Goal: Connect with others: Connect with others

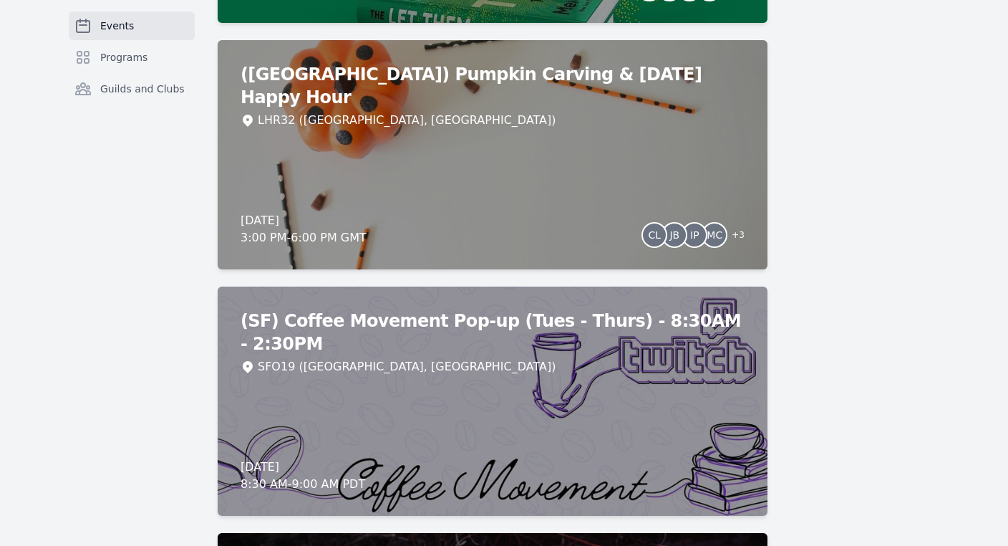
scroll to position [6300, 0]
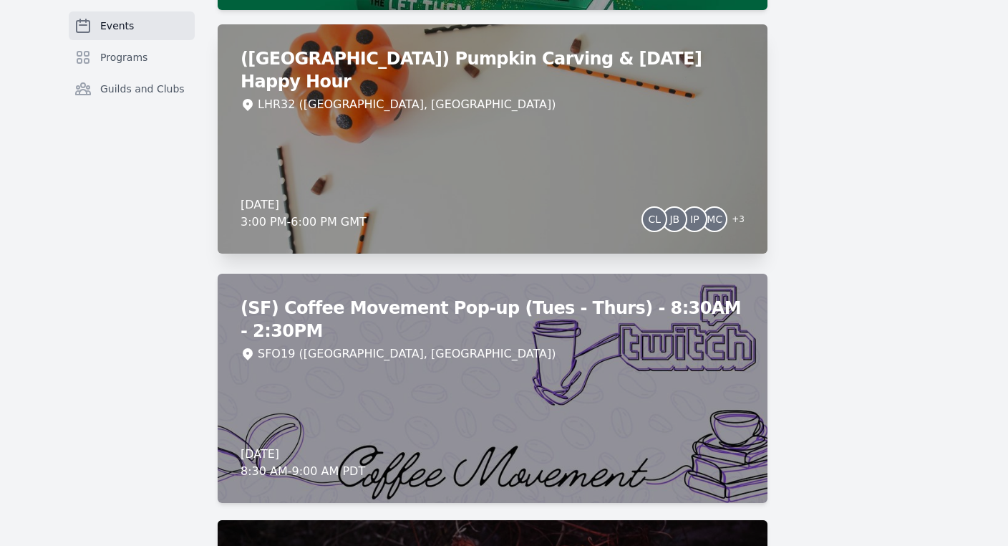
click at [661, 158] on div "([GEOGRAPHIC_DATA]) Pumpkin Carving & [DATE] Happy Hour LHR32 ([GEOGRAPHIC_DATA…" at bounding box center [493, 138] width 550 height 229
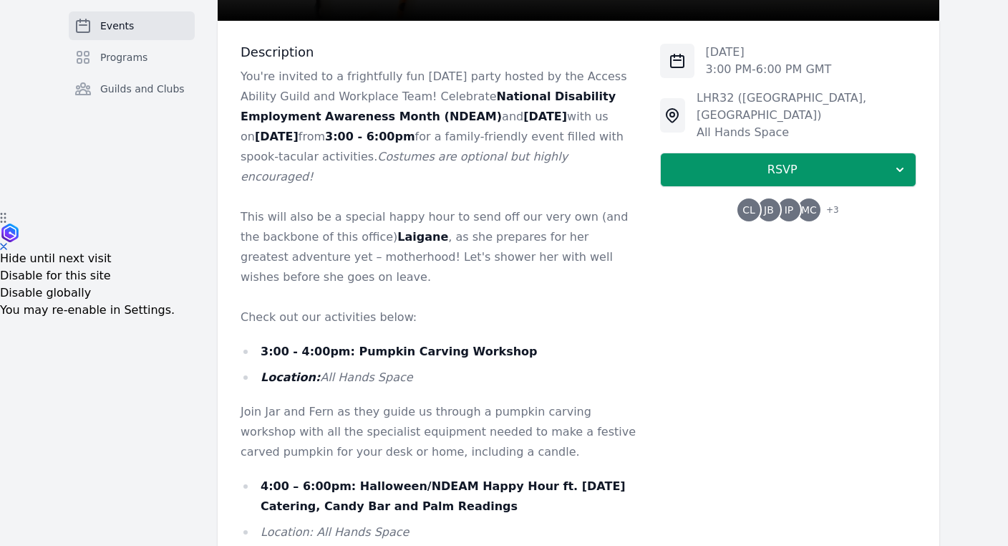
scroll to position [334, 0]
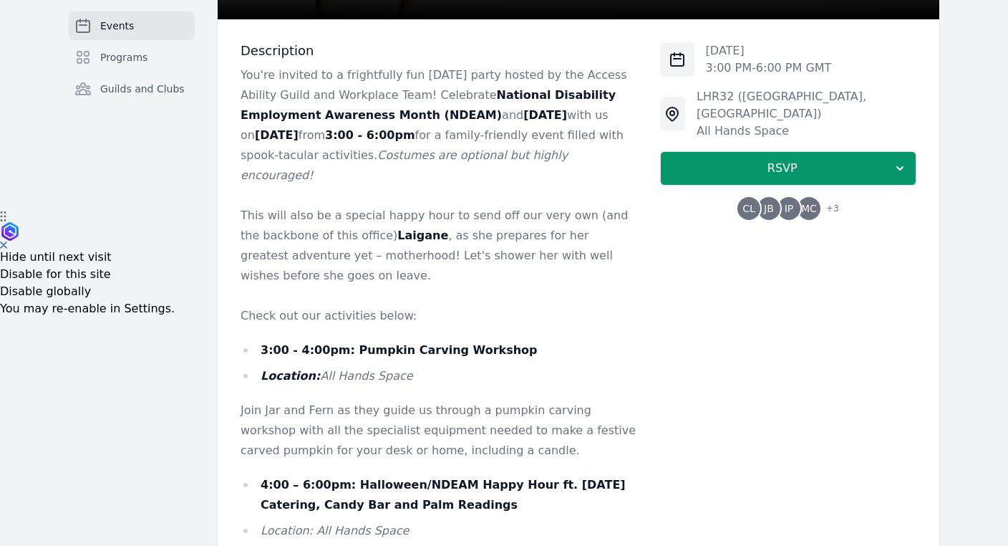
click at [815, 203] on span "MC" at bounding box center [809, 208] width 16 height 10
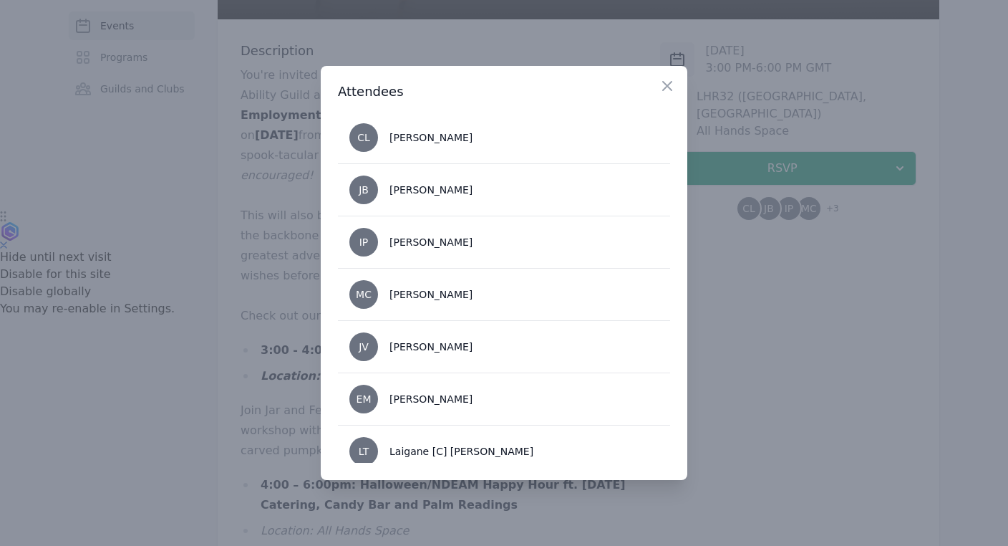
scroll to position [14, 0]
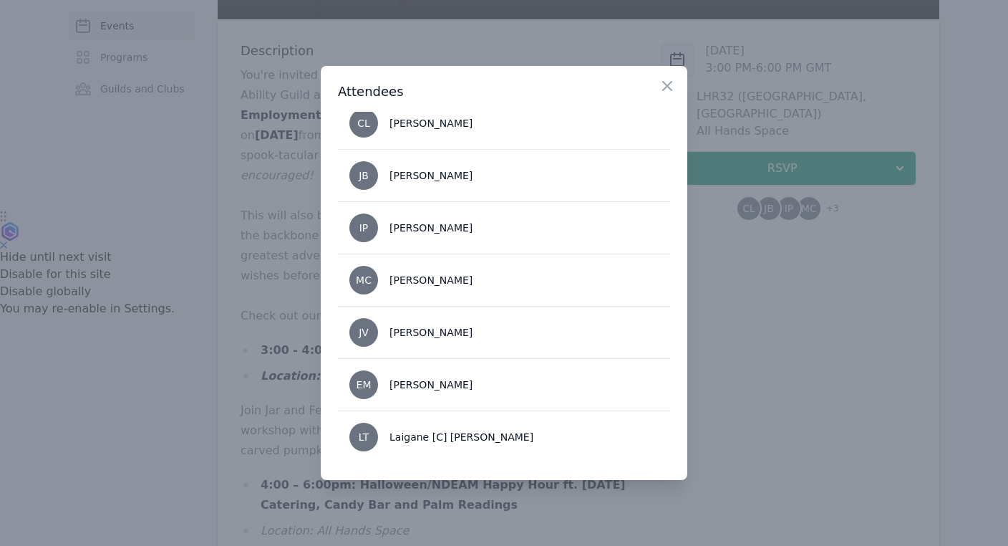
click at [656, 85] on h3 "Attendees" at bounding box center [504, 91] width 332 height 17
click at [662, 85] on icon "button" at bounding box center [667, 85] width 17 height 17
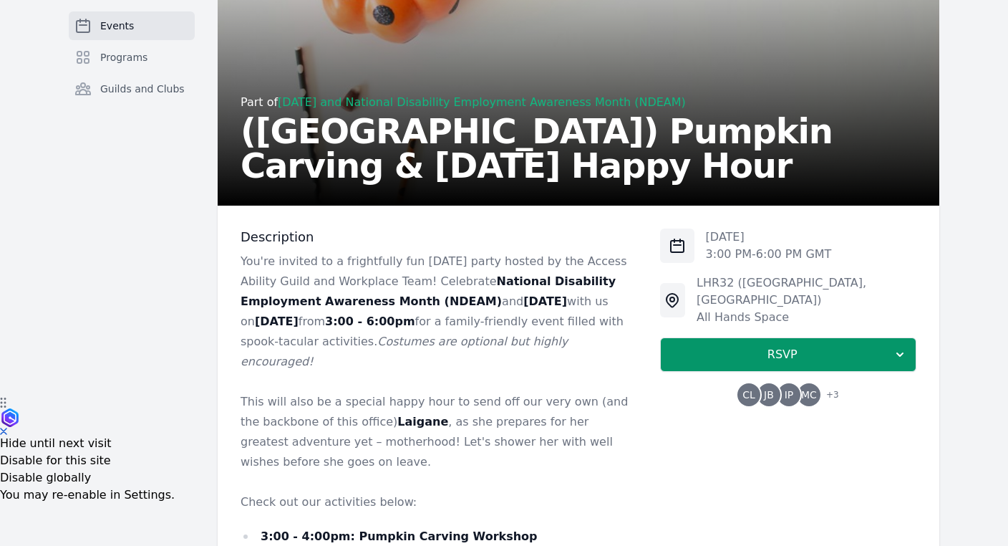
scroll to position [0, 0]
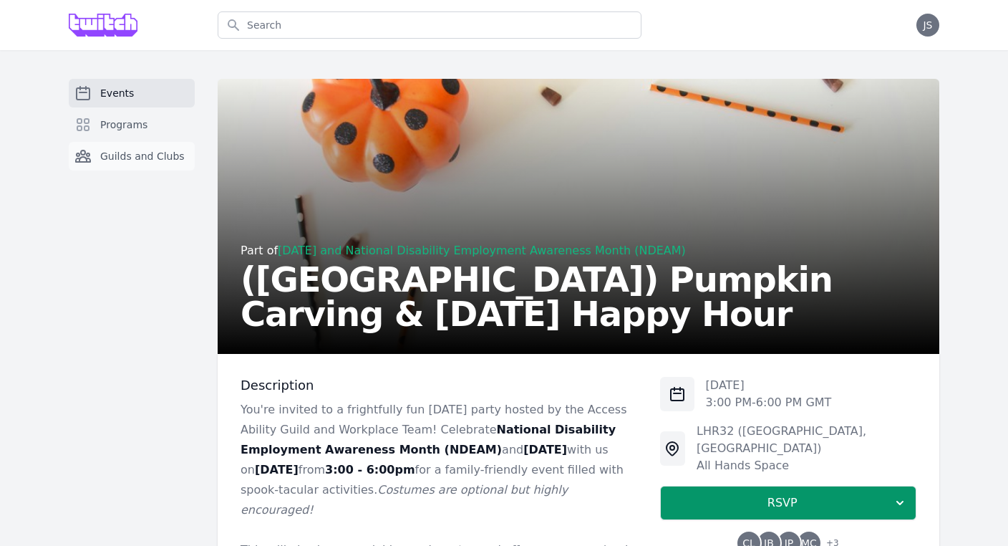
click at [134, 160] on span "Guilds and Clubs" at bounding box center [142, 156] width 85 height 14
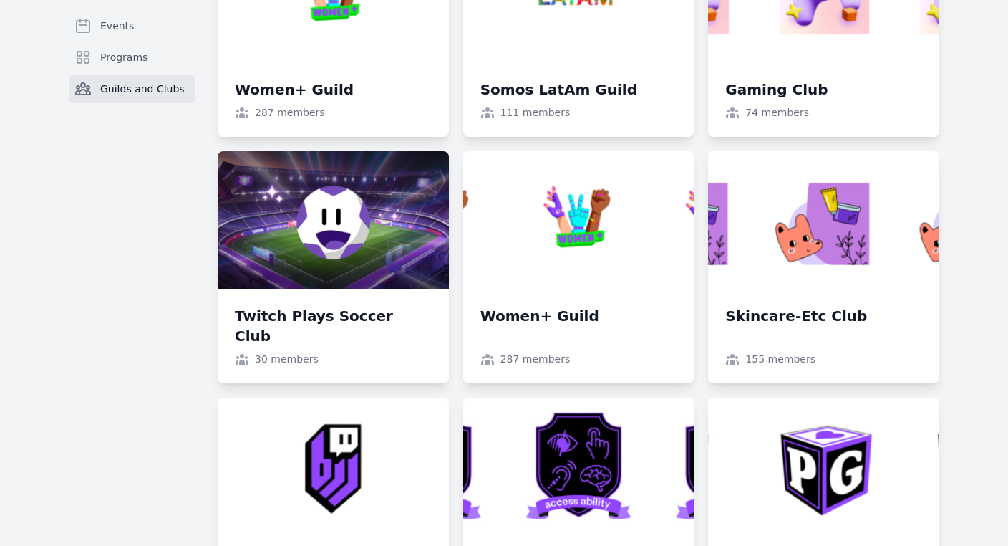
scroll to position [1412, 0]
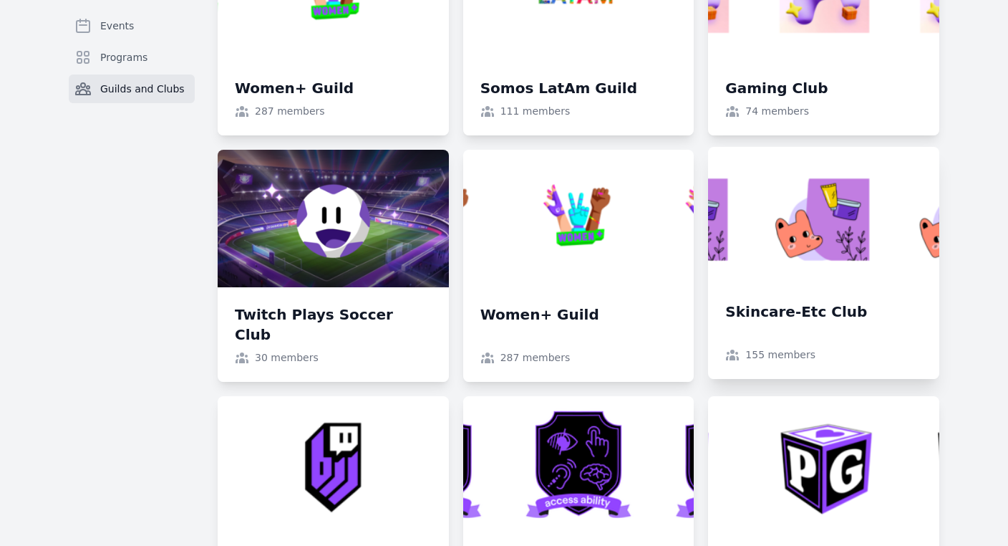
click at [809, 321] on link at bounding box center [823, 263] width 231 height 232
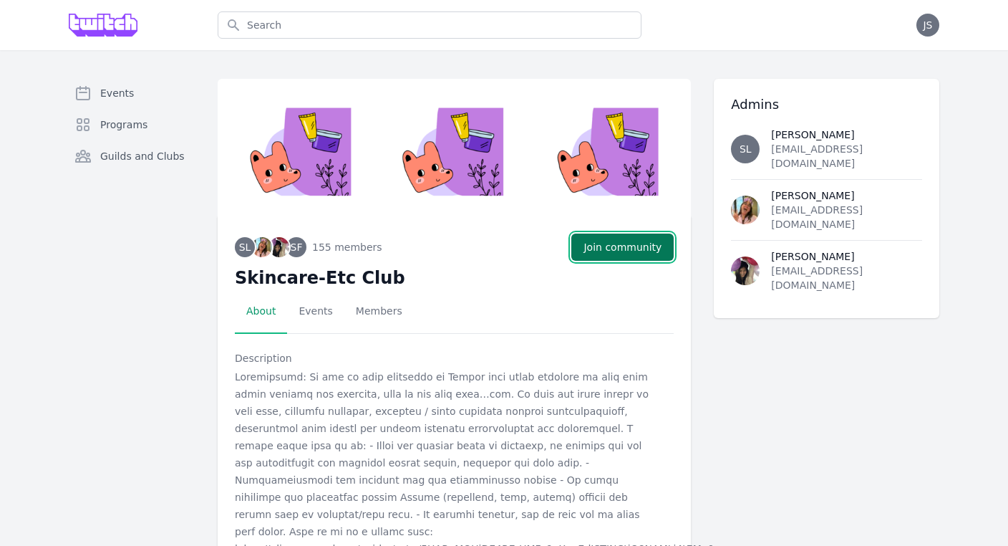
click at [607, 243] on button "Join community" at bounding box center [622, 246] width 102 height 27
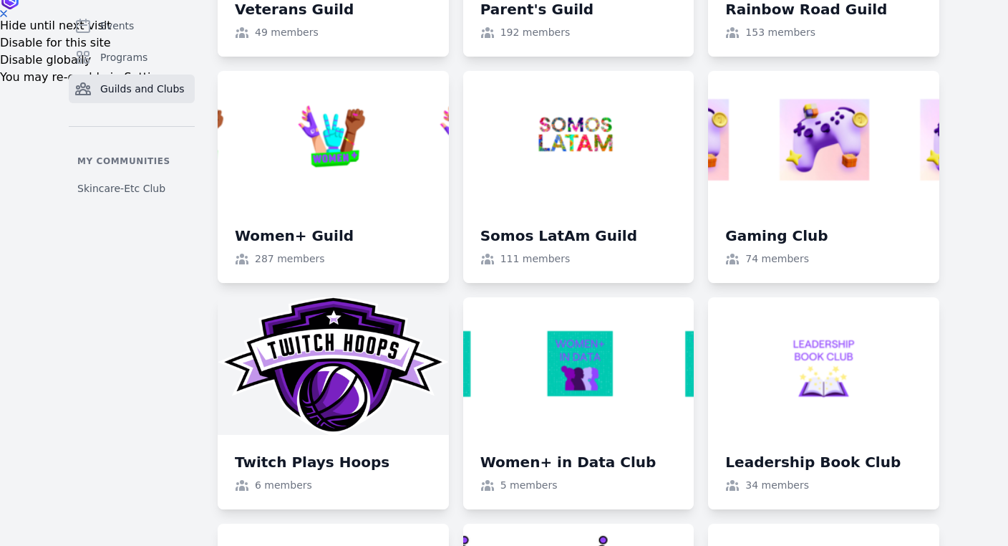
scroll to position [570, 0]
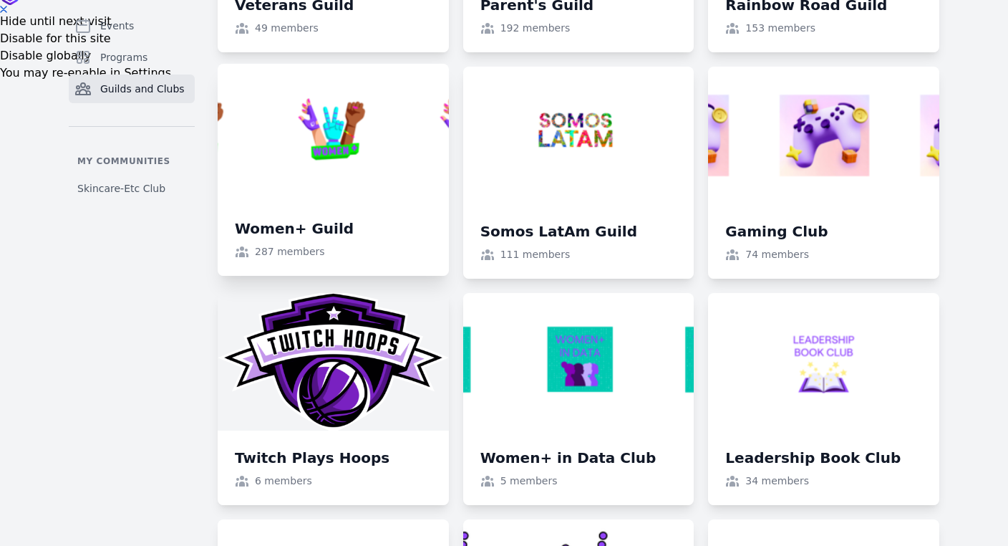
click at [369, 226] on link at bounding box center [333, 170] width 231 height 212
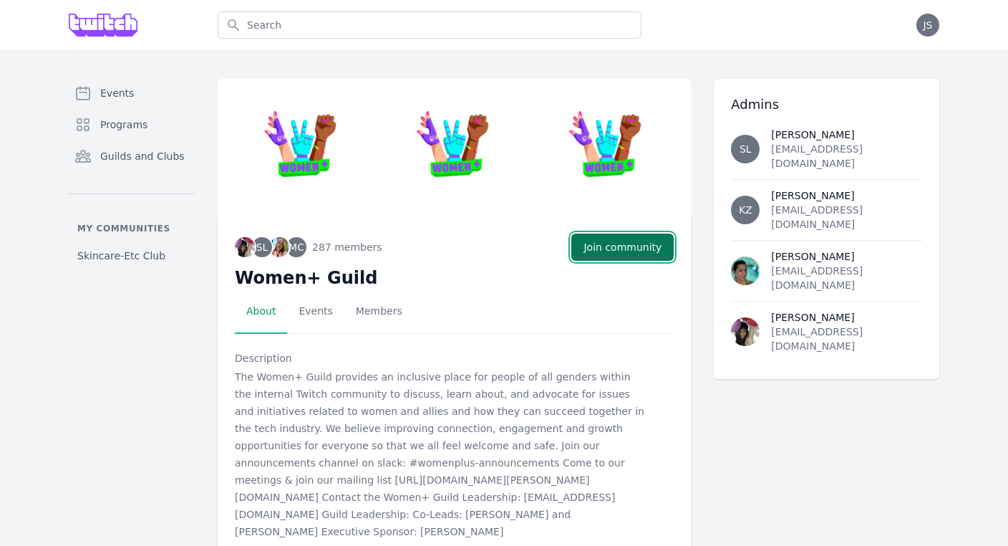
click at [599, 246] on button "Join community" at bounding box center [622, 246] width 102 height 27
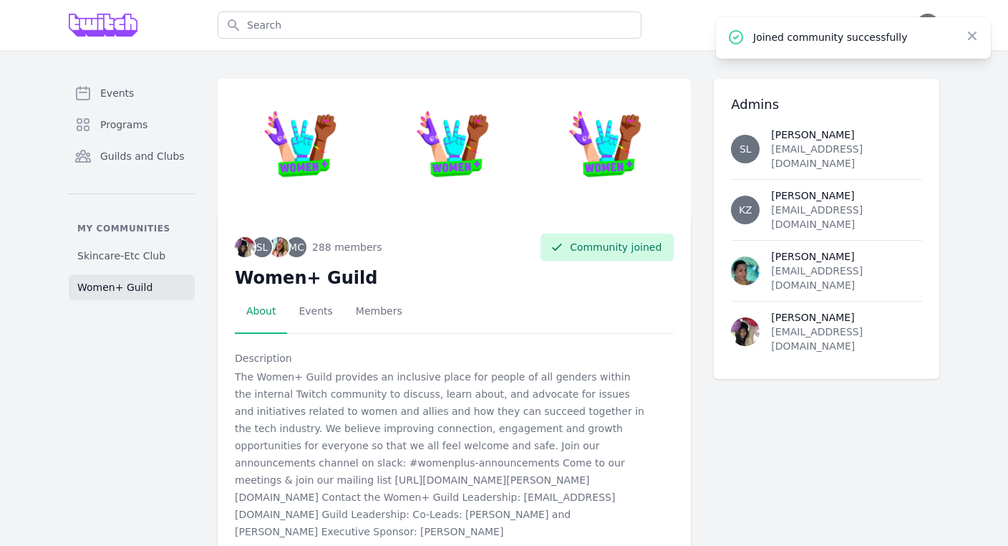
scroll to position [23, 0]
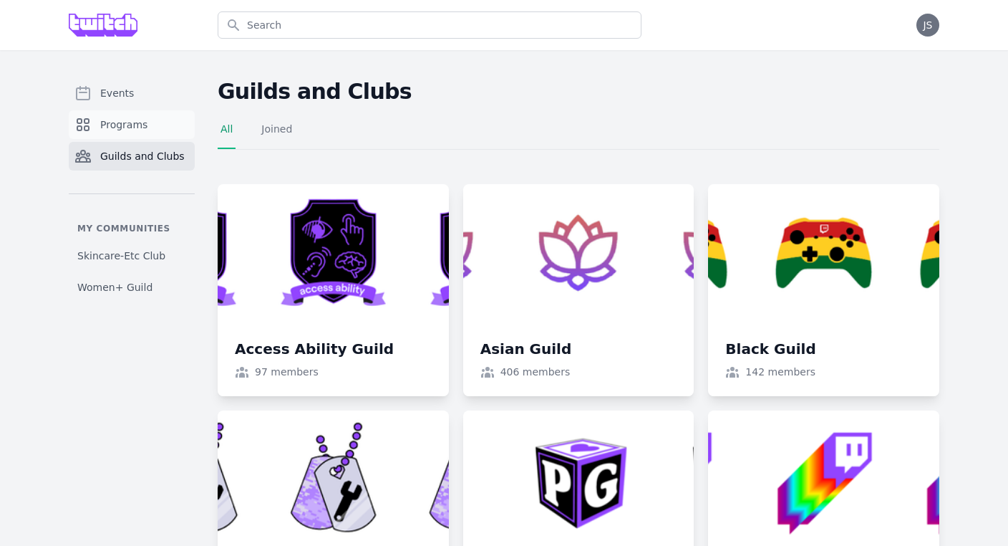
click at [134, 123] on span "Programs" at bounding box center [123, 124] width 47 height 14
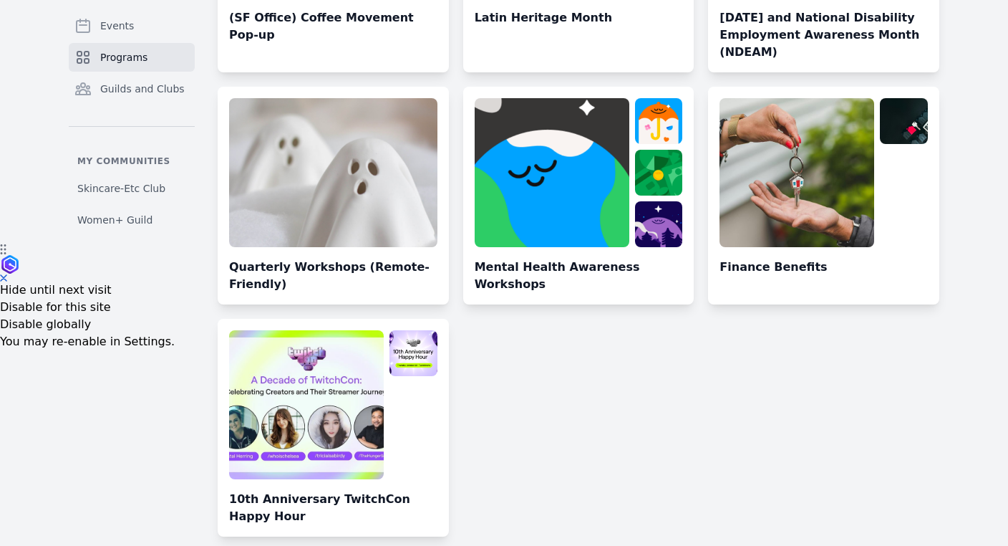
scroll to position [327, 0]
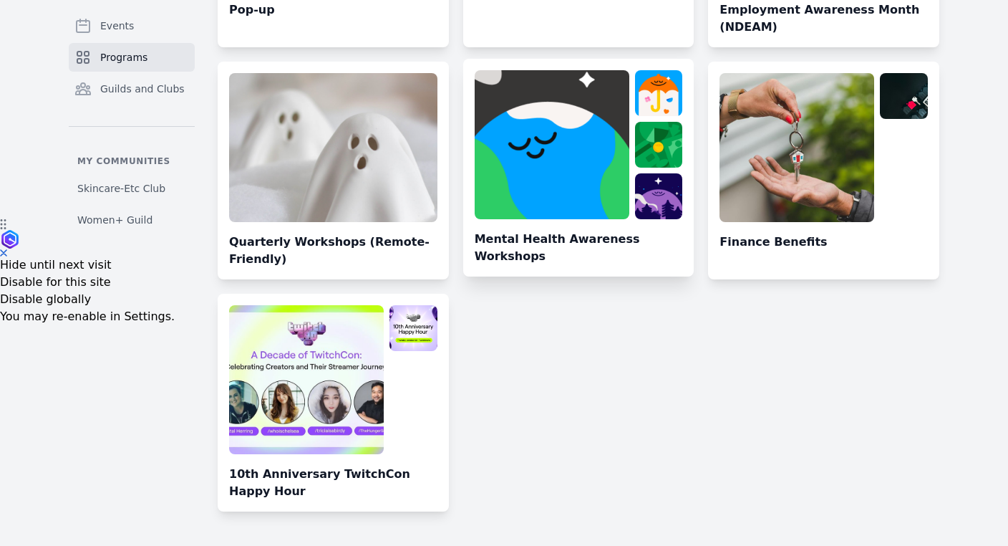
click at [650, 269] on link at bounding box center [578, 173] width 231 height 206
